Goal: Find specific page/section: Find specific page/section

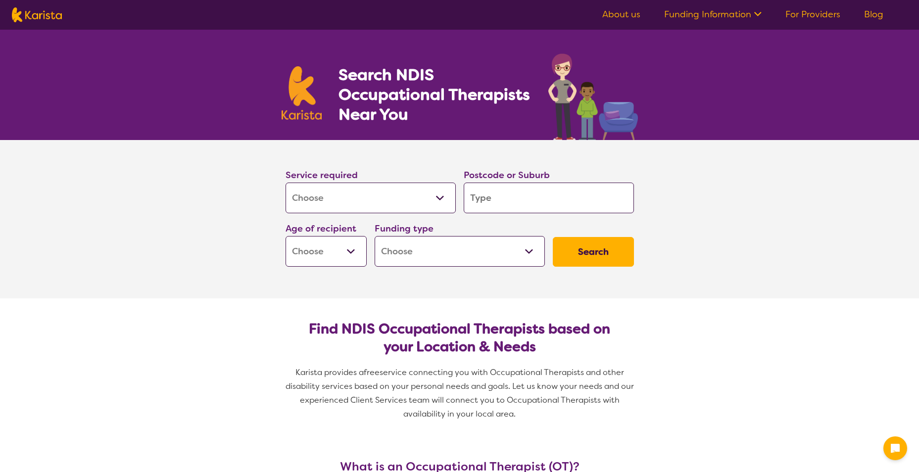
select select "[MEDICAL_DATA]"
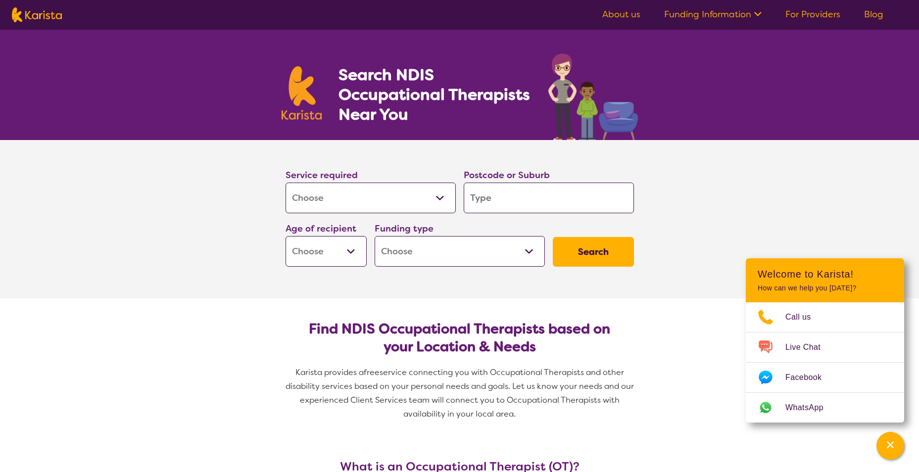
click at [505, 205] on input "search" at bounding box center [549, 198] width 170 height 31
click at [357, 251] on select "Early Childhood - 0 to 9 Child - 10 to 11 Adolescent - 12 to 17 Adult - 18 to 6…" at bounding box center [325, 251] width 81 height 31
click at [224, 232] on section "Service required Allied Health Assistant Assessment ([MEDICAL_DATA] or [MEDICAL…" at bounding box center [459, 219] width 919 height 158
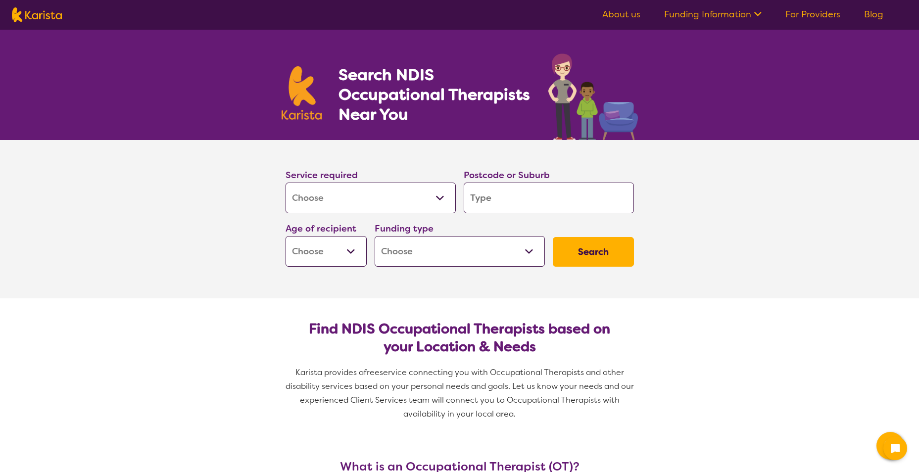
select select "[MEDICAL_DATA]"
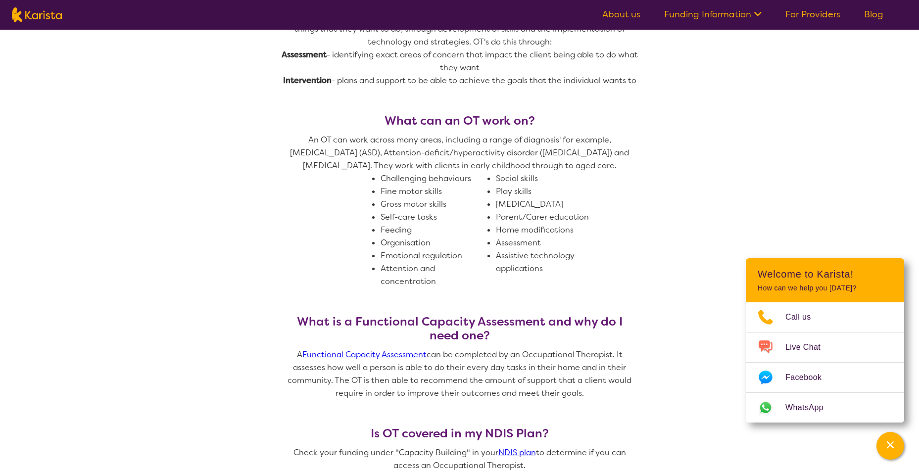
scroll to position [495, 0]
